Goal: Book appointment/travel/reservation

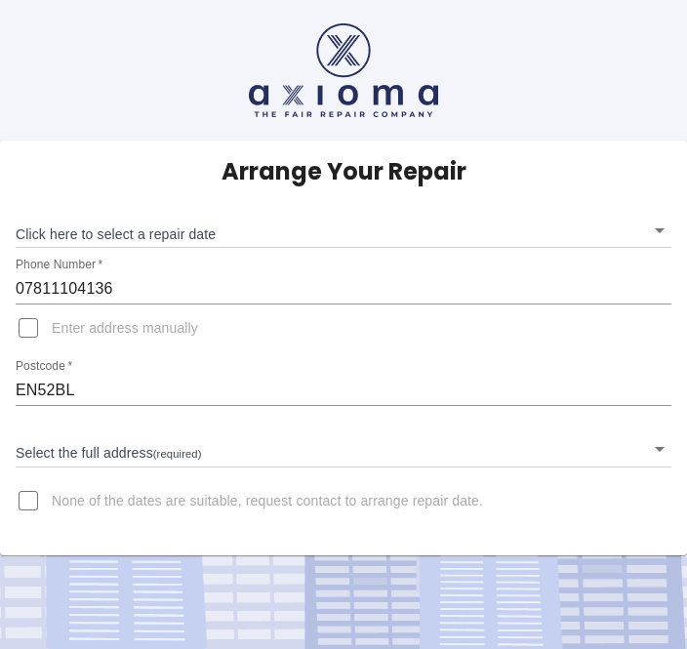
click at [669, 218] on body "Arrange Your Repair Click here to select a repair date ​ Phone Number   * 07811…" at bounding box center [343, 324] width 687 height 649
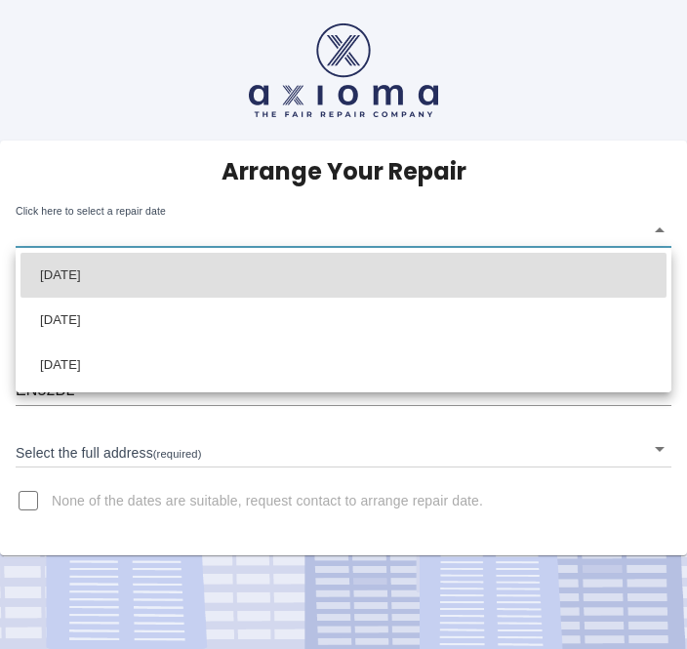
click at [116, 376] on li "[DATE]" at bounding box center [344, 365] width 646 height 45
type input "[DATE]T00:00:00.000Z"
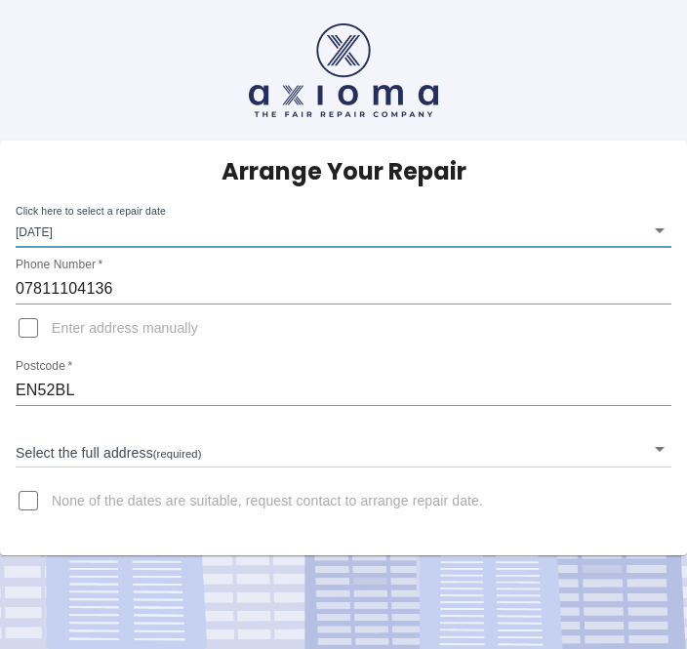
scroll to position [1, 0]
click at [682, 218] on div "Arrange Your Repair Click here to select a repair date [DATE] [DATE]T00:00:00.0…" at bounding box center [343, 348] width 687 height 415
click at [143, 460] on body "Arrange Your Repair Click here to select a repair date [DATE] [DATE]T00:00:00.0…" at bounding box center [343, 324] width 687 height 649
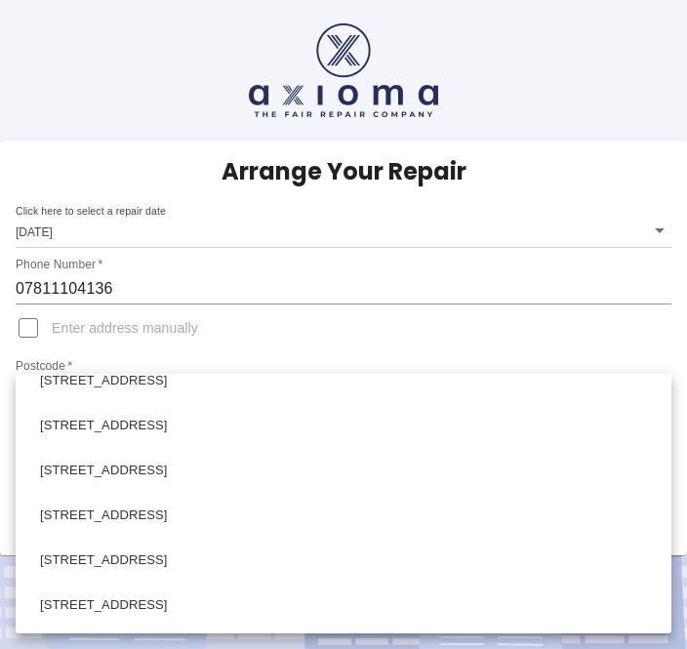
scroll to position [201, 0]
click at [186, 569] on li "[STREET_ADDRESS]" at bounding box center [344, 559] width 646 height 45
type input "[STREET_ADDRESS]"
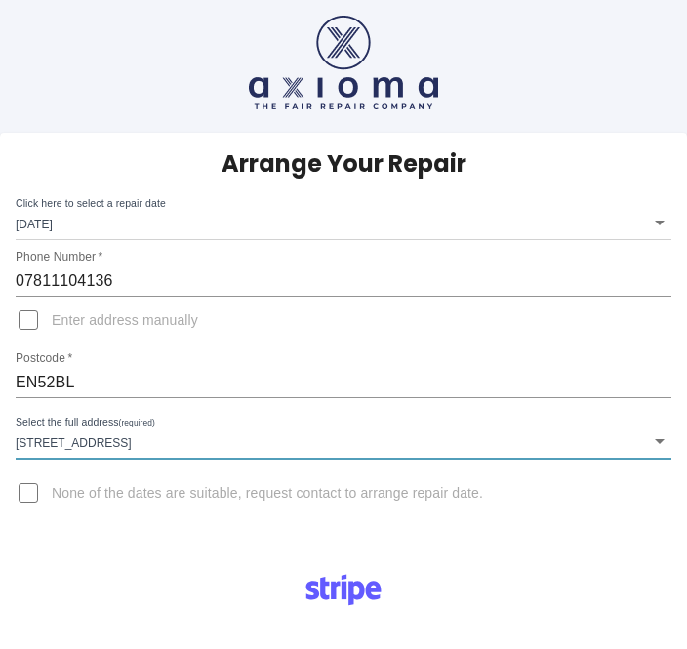
scroll to position [8, 0]
click at [45, 499] on input "None of the dates are suitable, request contact to arrange repair date." at bounding box center [28, 493] width 47 height 47
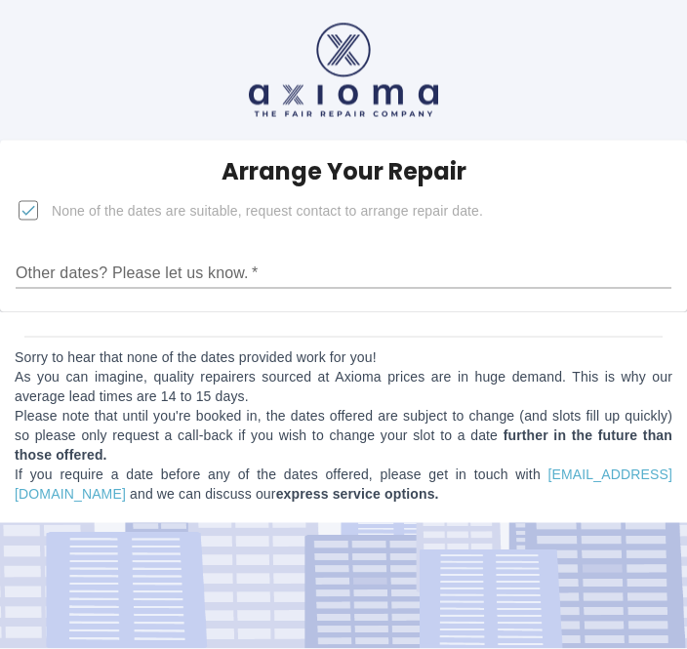
scroll to position [62, 0]
click at [52, 187] on input "None of the dates are suitable, request contact to arrange repair date." at bounding box center [28, 210] width 47 height 47
checkbox input "false"
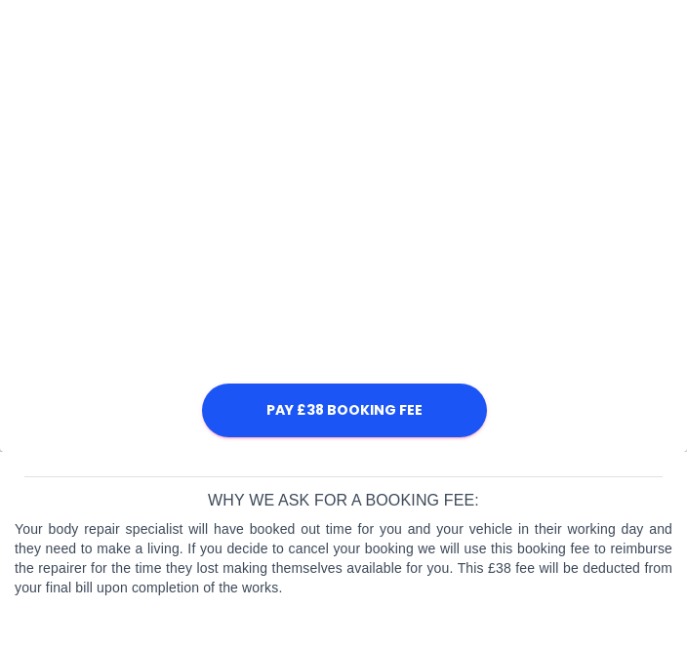
scroll to position [1164, 0]
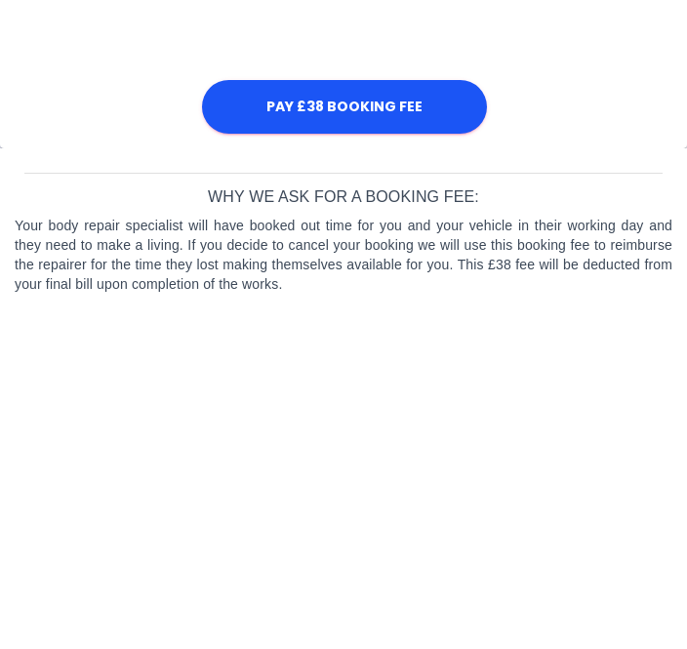
click at [424, 416] on button "Pay £38 Booking Fee" at bounding box center [344, 443] width 285 height 54
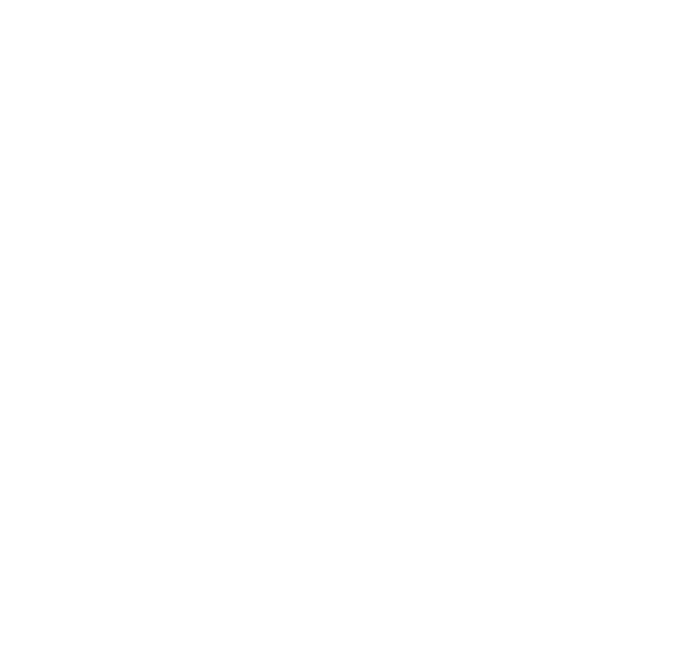
scroll to position [575, 0]
